Goal: Find specific page/section: Find specific page/section

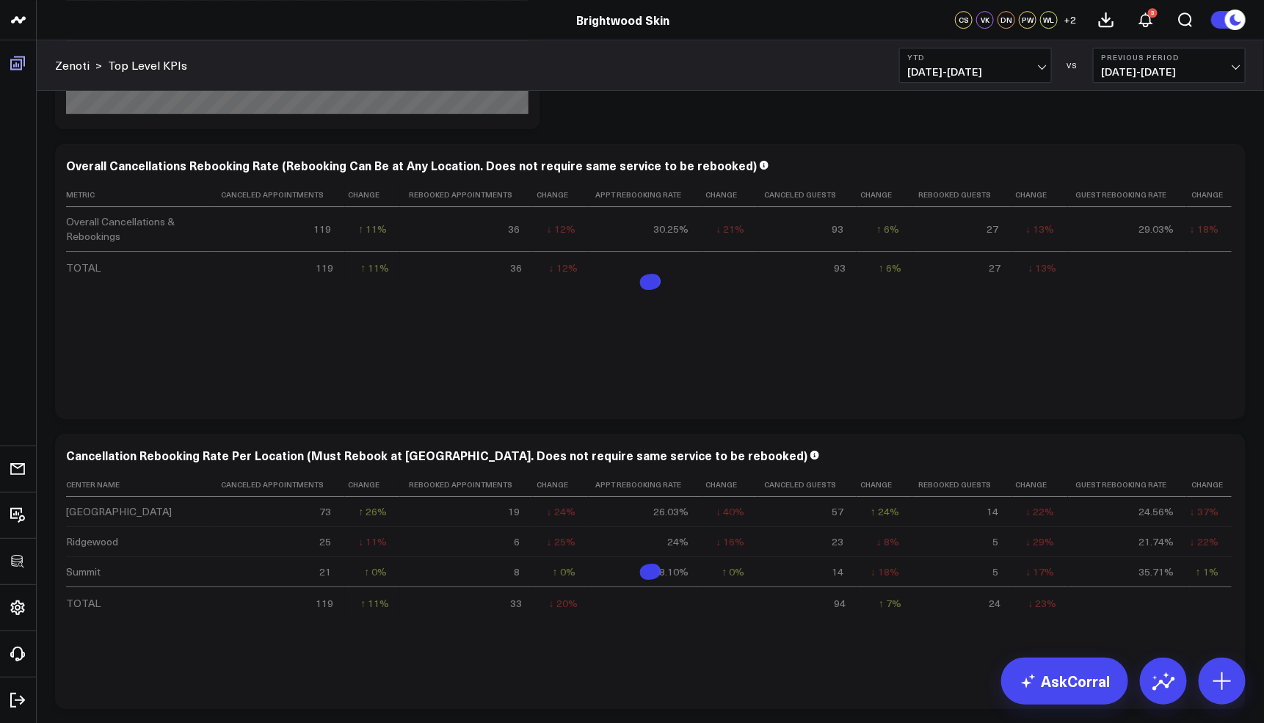
scroll to position [2136, 0]
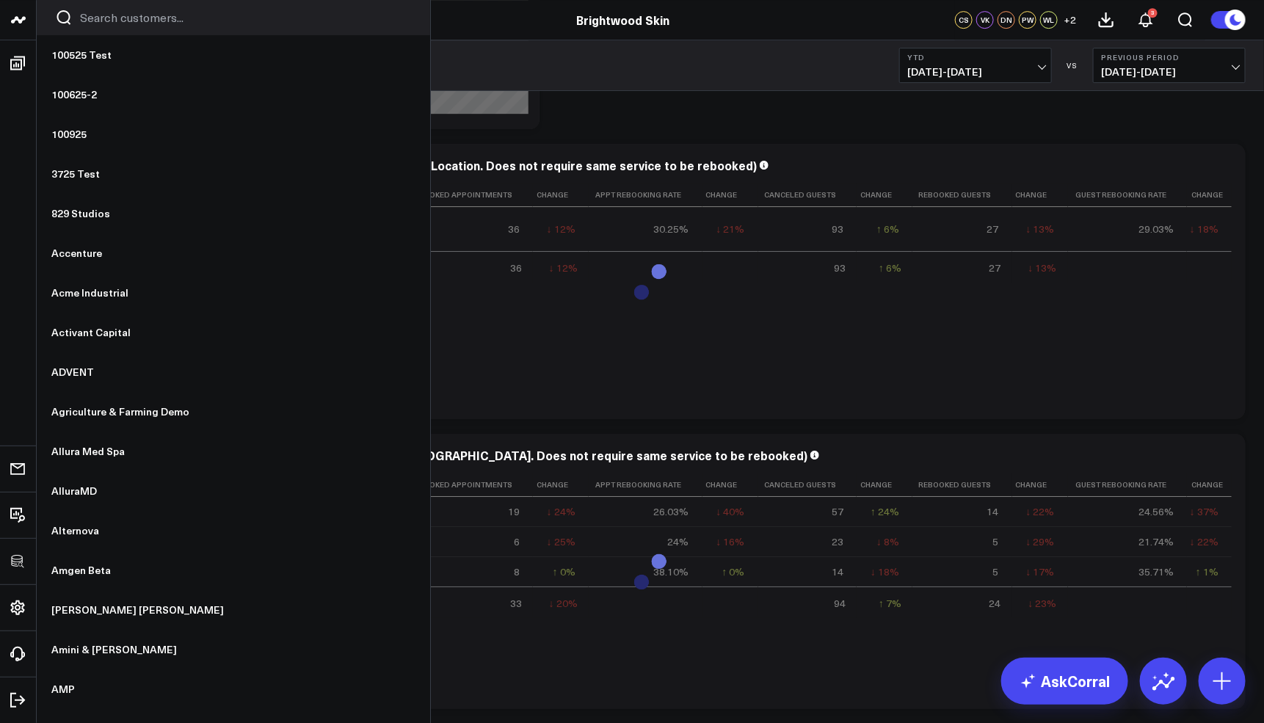
click at [105, 18] on input "Search customers input" at bounding box center [246, 18] width 332 height 16
type input "it"
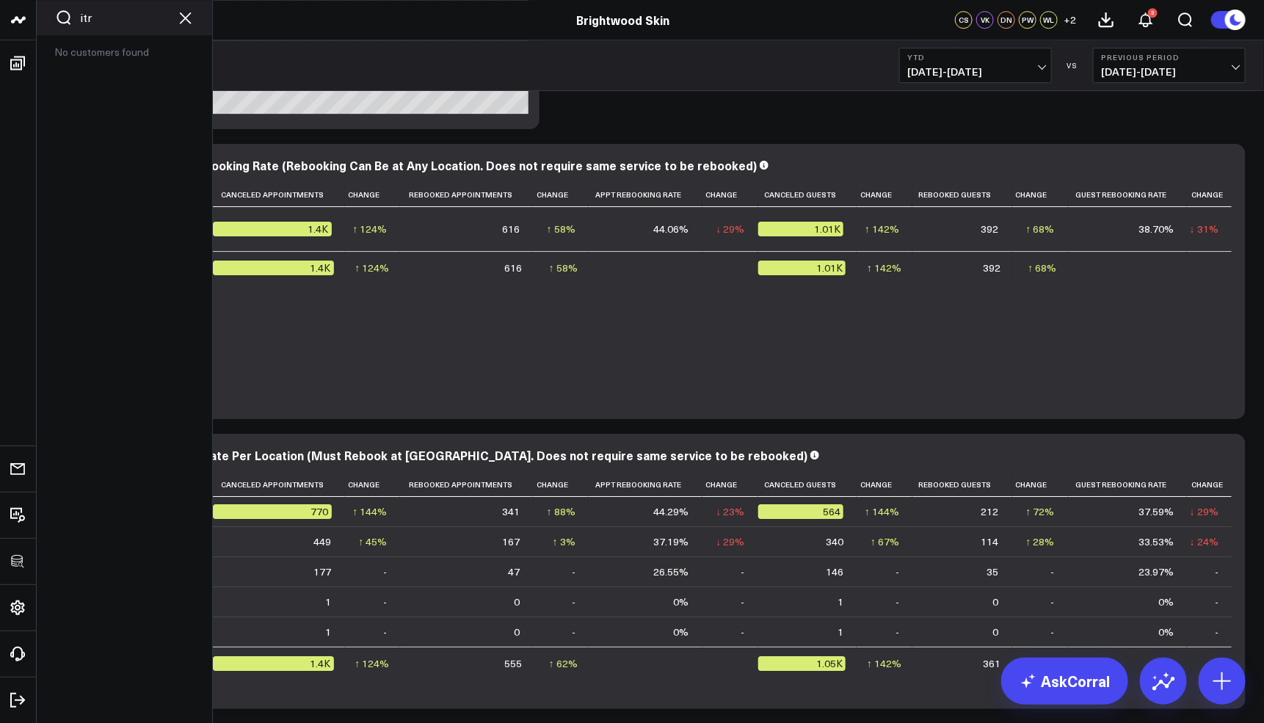
click at [148, 23] on input "itr" at bounding box center [124, 18] width 89 height 16
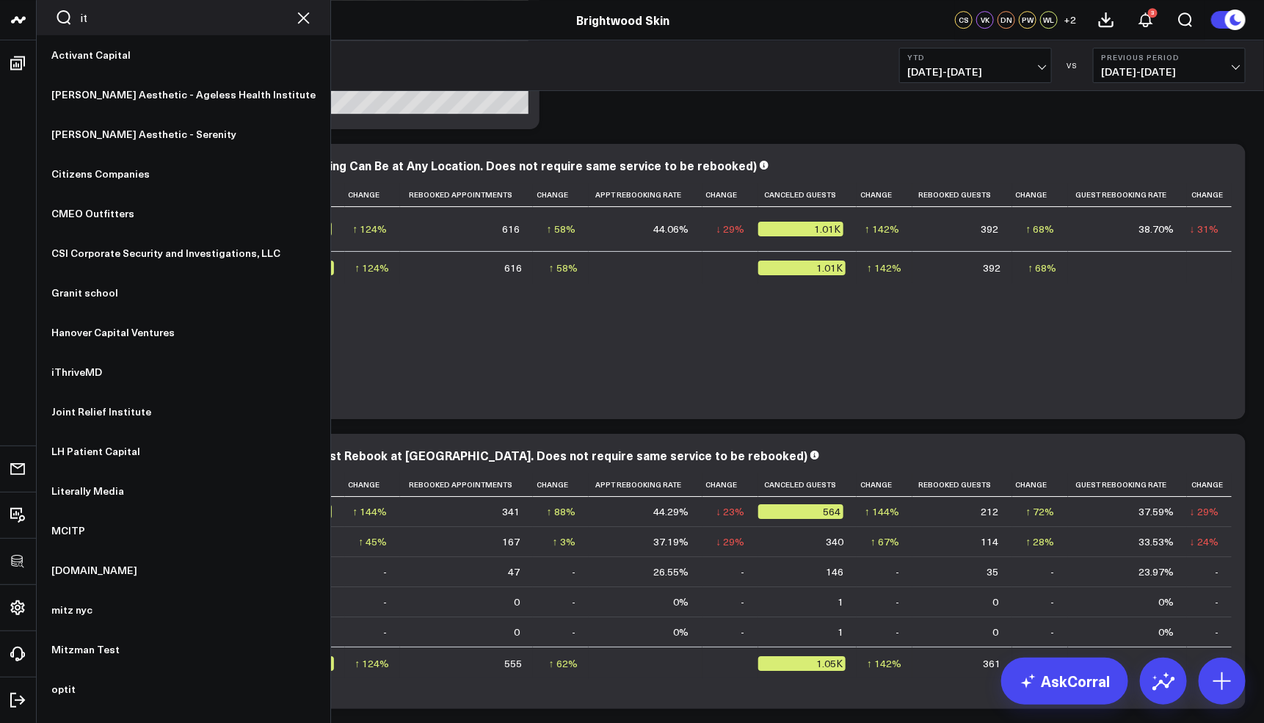
click at [133, 12] on input "it" at bounding box center [183, 18] width 207 height 16
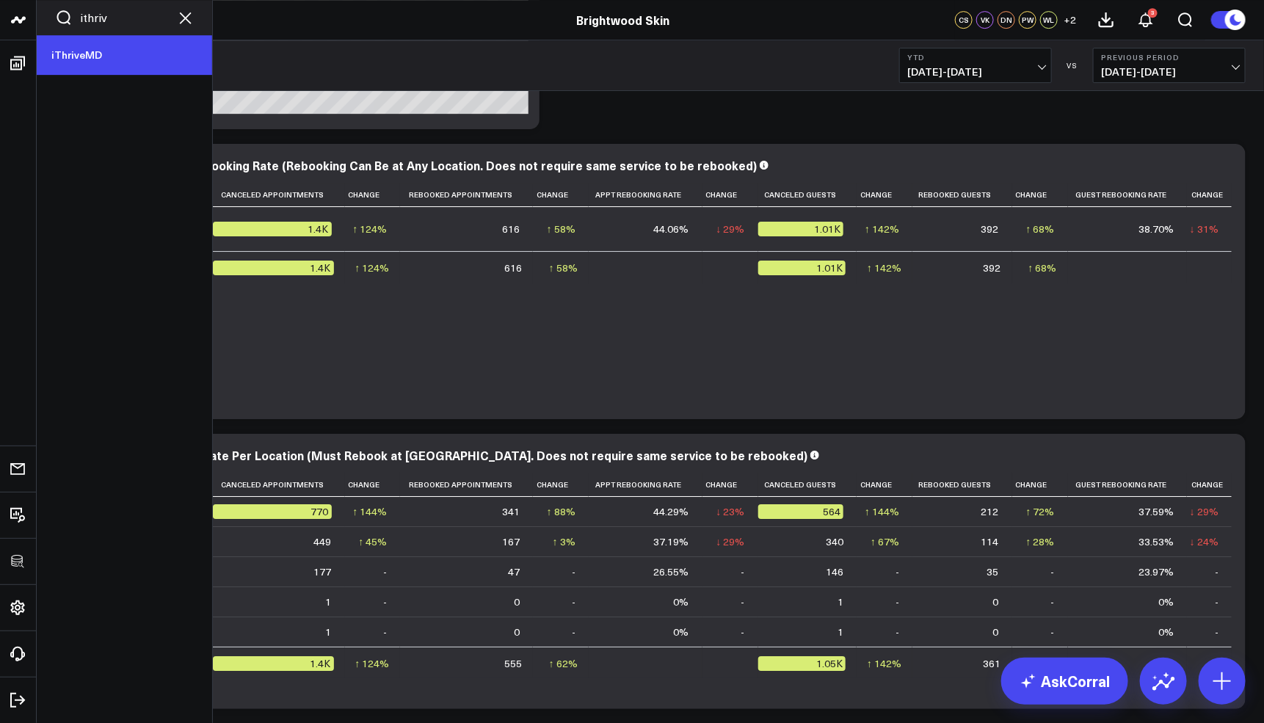
type input "ithriv"
click at [101, 65] on link "iThriveMD" at bounding box center [124, 55] width 175 height 40
